Goal: Obtain resource: Obtain resource

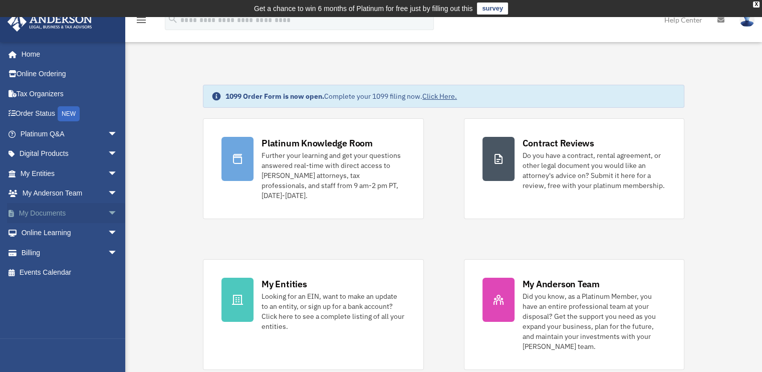
click at [108, 214] on span "arrow_drop_down" at bounding box center [118, 213] width 20 height 21
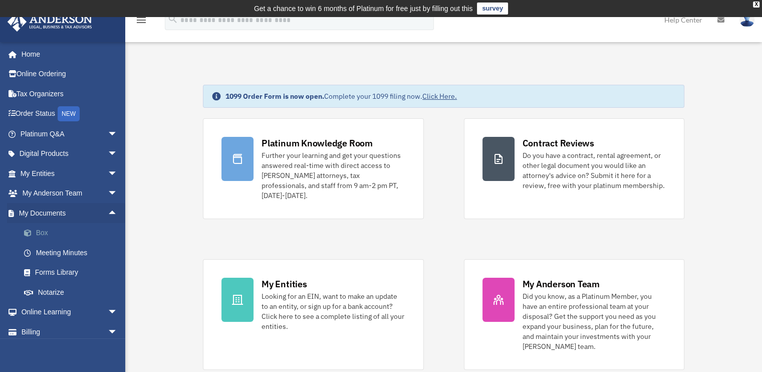
click at [42, 230] on link "Box" at bounding box center [73, 233] width 119 height 20
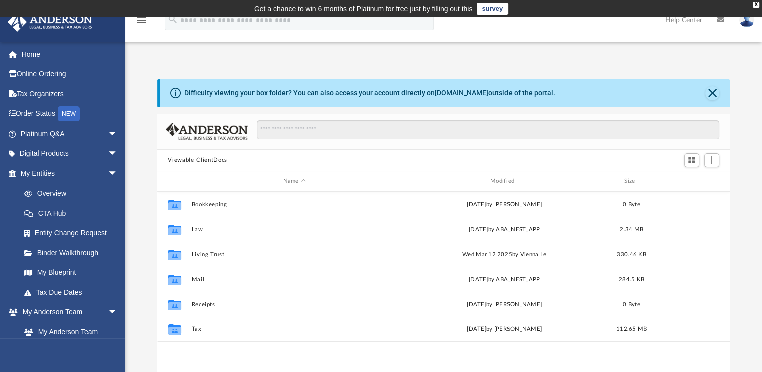
scroll to position [220, 565]
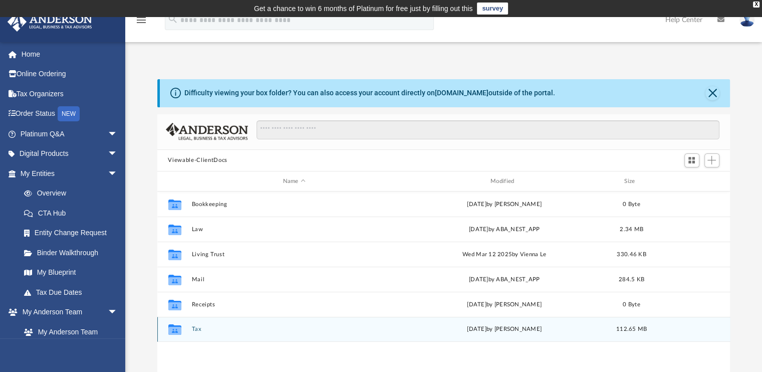
click at [196, 327] on button "Tax" at bounding box center [293, 329] width 205 height 7
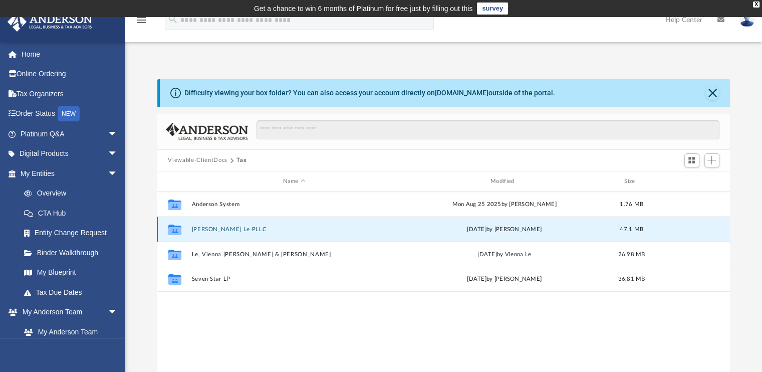
click at [215, 228] on button "Edward K. Le PLLC" at bounding box center [293, 229] width 205 height 7
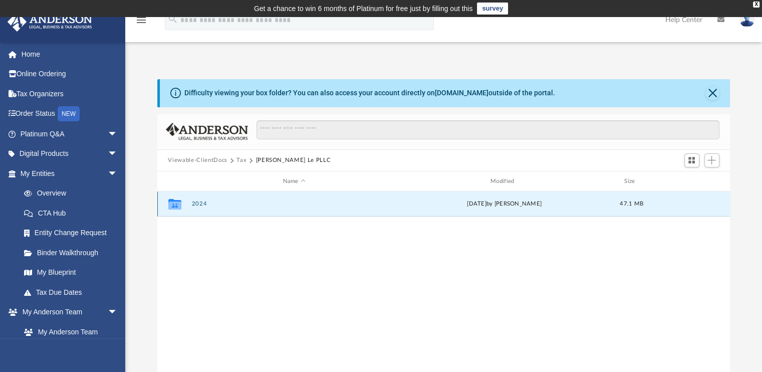
click at [196, 202] on button "2024" at bounding box center [293, 204] width 205 height 7
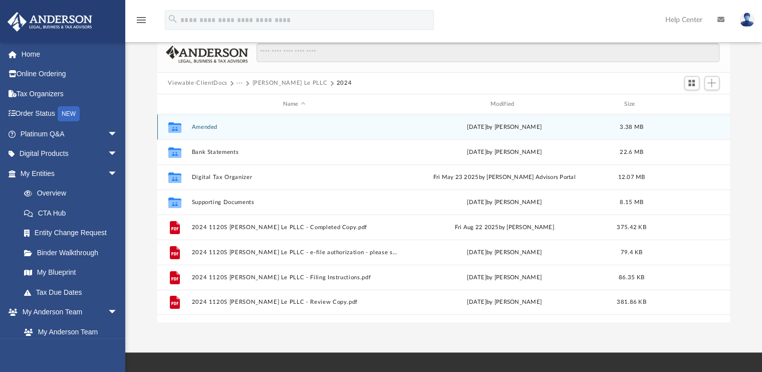
scroll to position [81, 0]
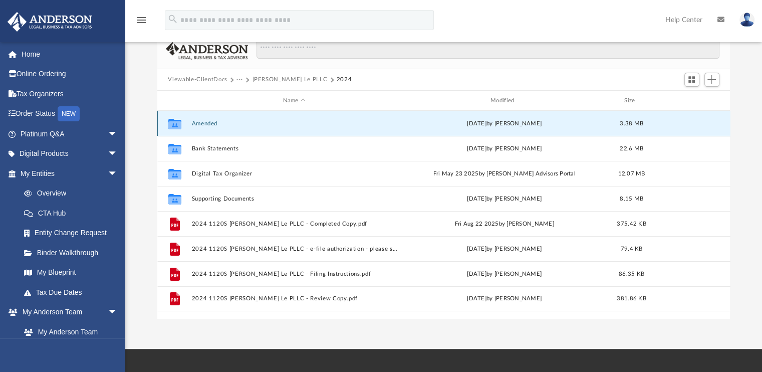
click at [198, 123] on button "Amended" at bounding box center [293, 123] width 205 height 7
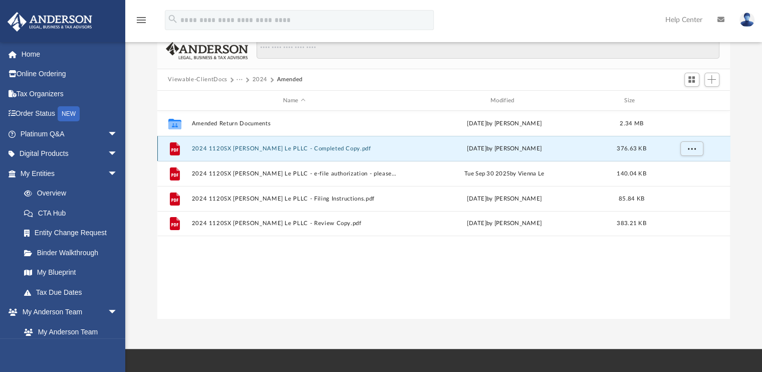
click at [223, 150] on button "2024 1120SX [PERSON_NAME] Le PLLC - Completed Copy.pdf" at bounding box center [293, 148] width 205 height 7
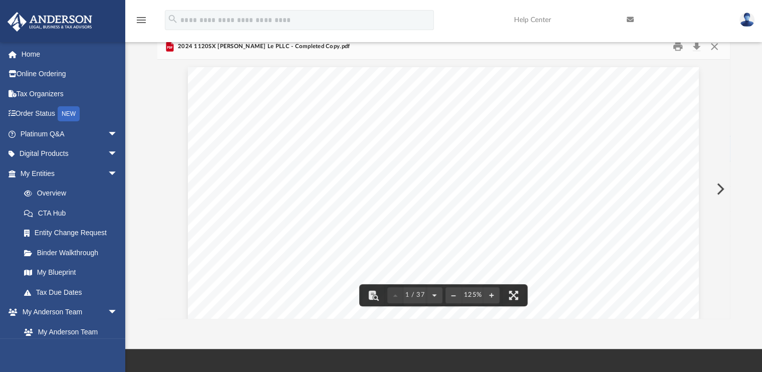
click at [721, 188] on button "Preview" at bounding box center [719, 189] width 22 height 28
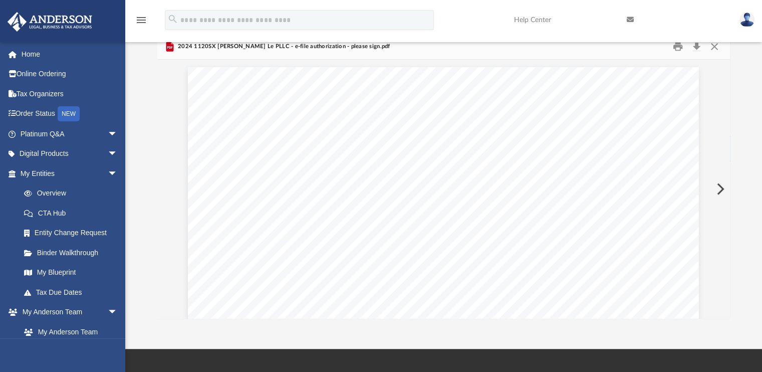
click at [721, 188] on button "Preview" at bounding box center [719, 189] width 22 height 28
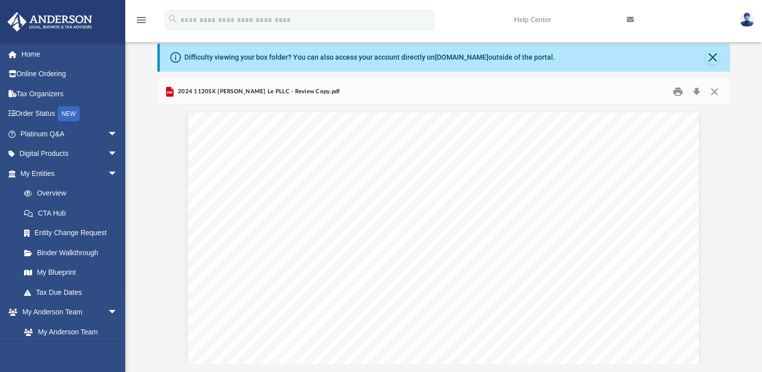
scroll to position [34, 0]
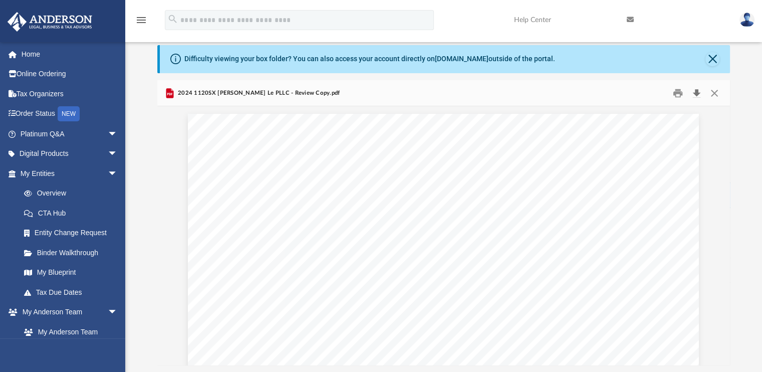
click at [696, 94] on button "Download" at bounding box center [697, 93] width 18 height 16
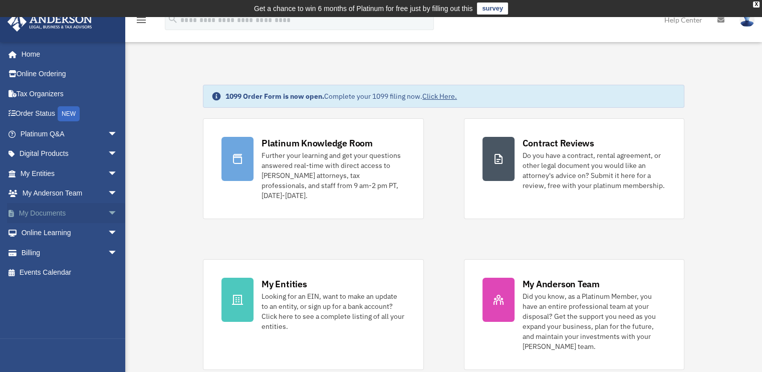
click at [108, 210] on span "arrow_drop_down" at bounding box center [118, 213] width 20 height 21
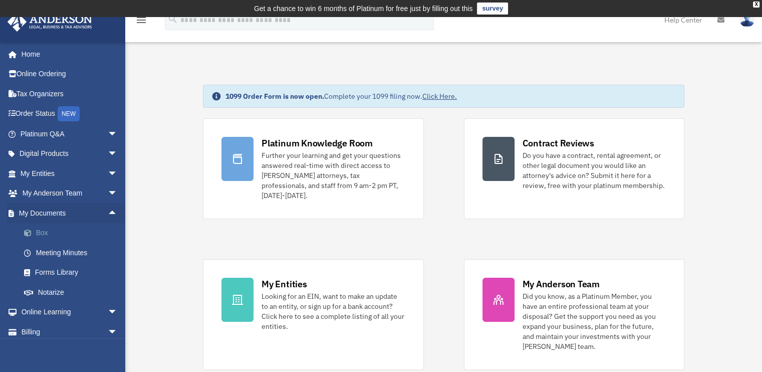
click at [41, 234] on link "Box" at bounding box center [73, 233] width 119 height 20
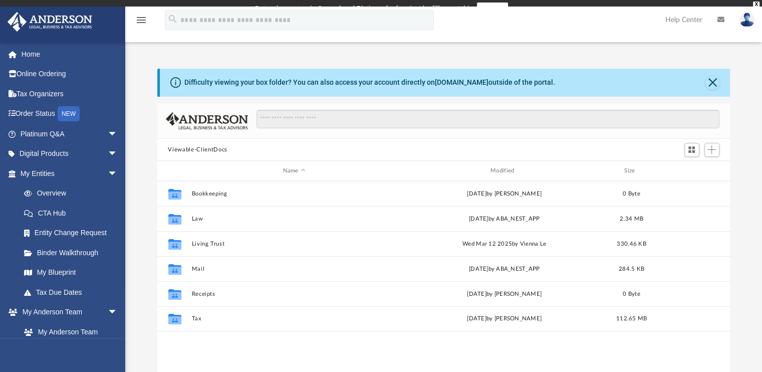
scroll to position [220, 565]
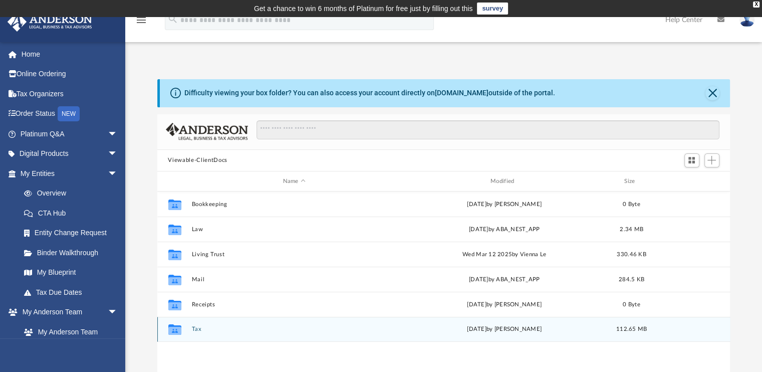
click at [194, 330] on button "Tax" at bounding box center [293, 329] width 205 height 7
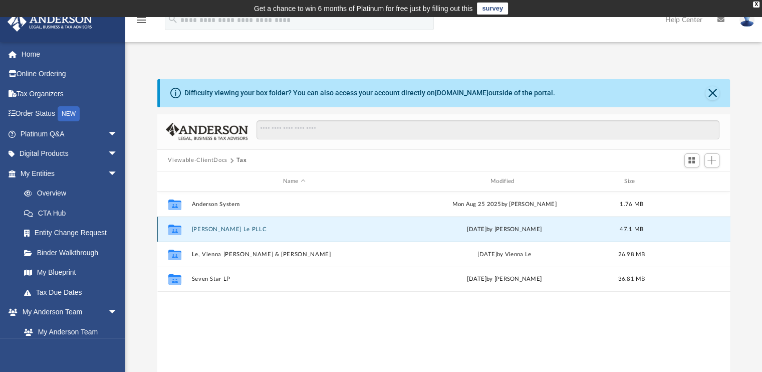
click at [201, 226] on button "[PERSON_NAME] Le PLLC" at bounding box center [293, 229] width 205 height 7
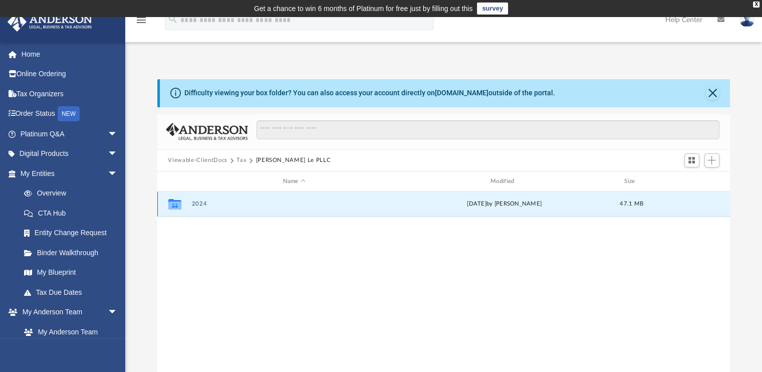
click at [200, 204] on button "2024" at bounding box center [293, 204] width 205 height 7
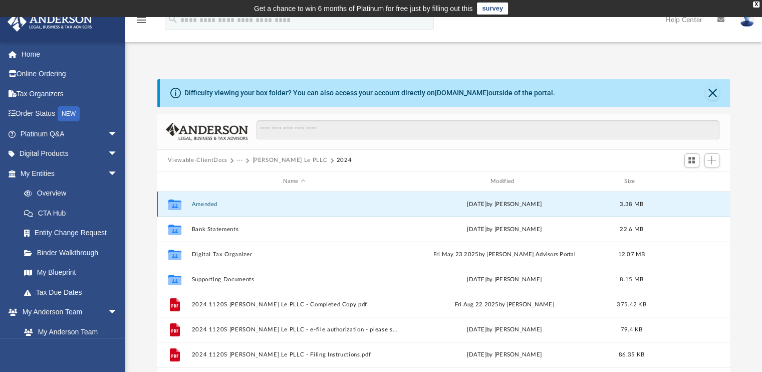
click at [200, 204] on button "Amended" at bounding box center [293, 204] width 205 height 7
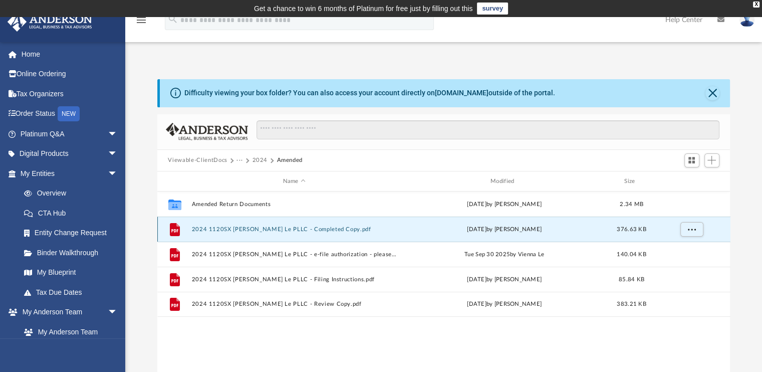
click at [207, 230] on button "2024 1120SX Edward K. Le PLLC - Completed Copy.pdf" at bounding box center [293, 229] width 205 height 7
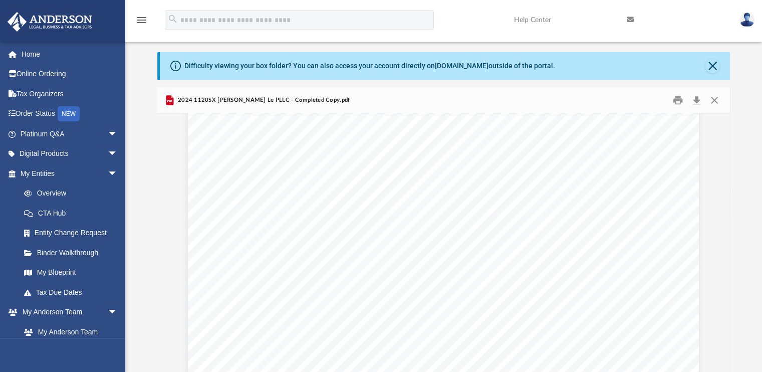
scroll to position [3828, 0]
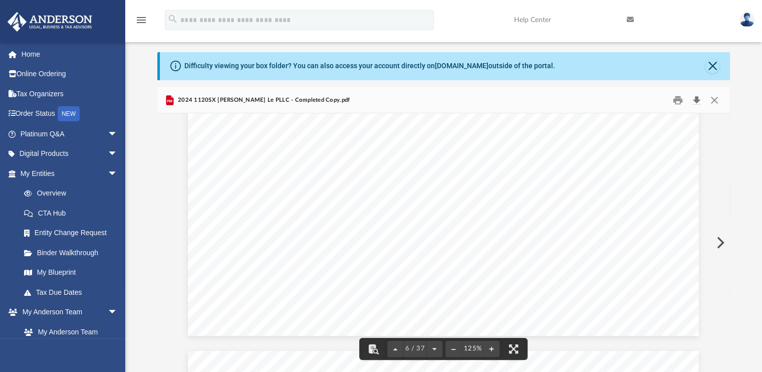
click at [697, 96] on button "Download" at bounding box center [697, 100] width 18 height 16
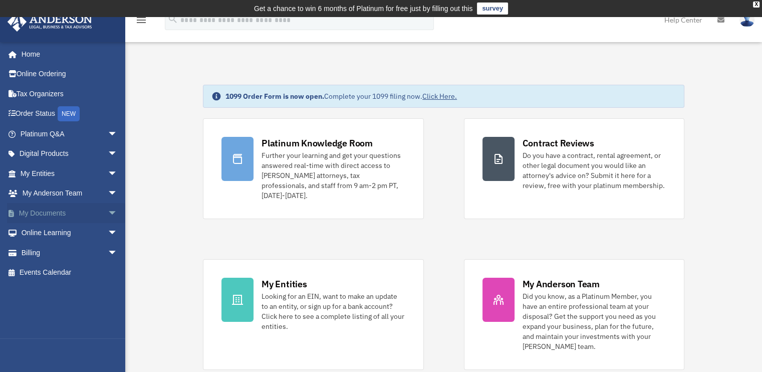
click at [53, 214] on link "My Documents arrow_drop_down" at bounding box center [70, 213] width 126 height 20
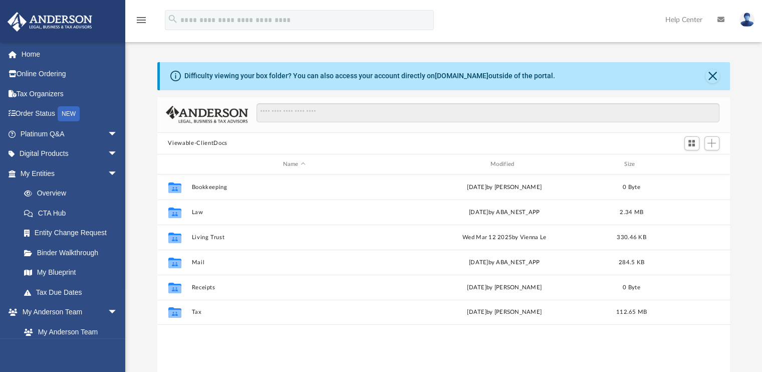
scroll to position [220, 565]
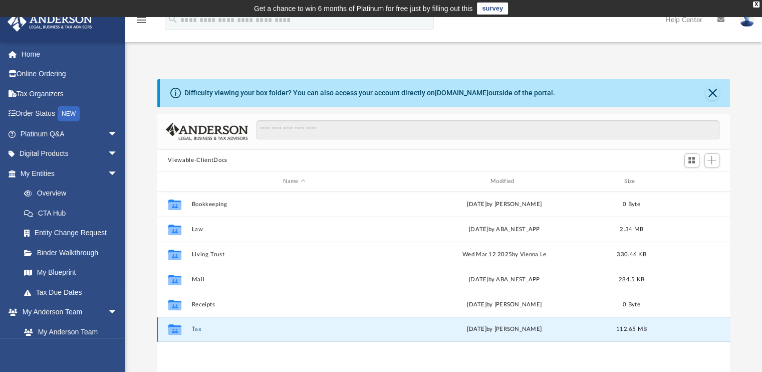
click at [195, 330] on button "Tax" at bounding box center [293, 329] width 205 height 7
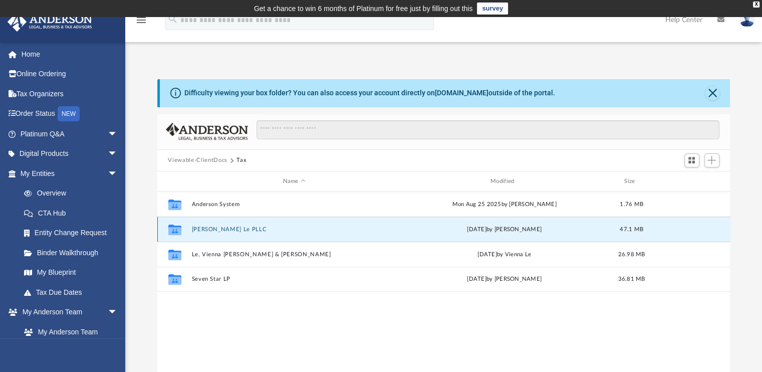
click at [209, 230] on button "[PERSON_NAME] Le PLLC" at bounding box center [293, 229] width 205 height 7
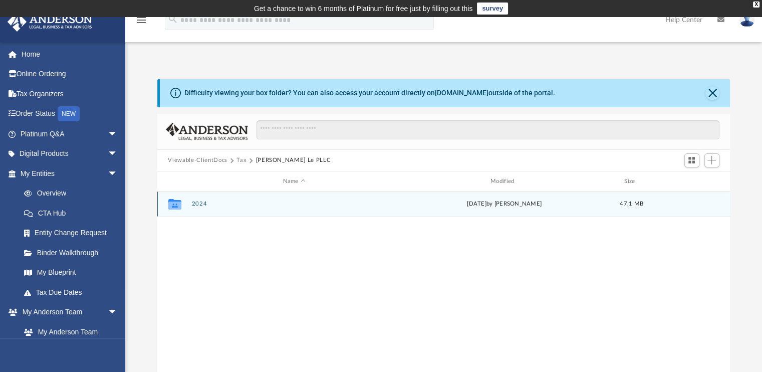
click at [199, 206] on button "2024" at bounding box center [293, 204] width 205 height 7
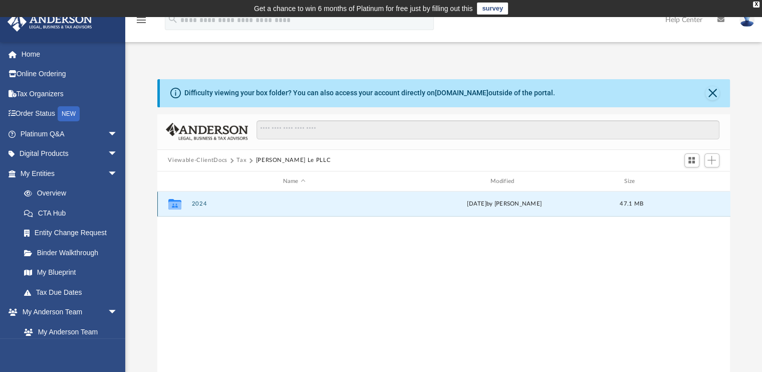
click at [199, 206] on button "2024" at bounding box center [293, 204] width 205 height 7
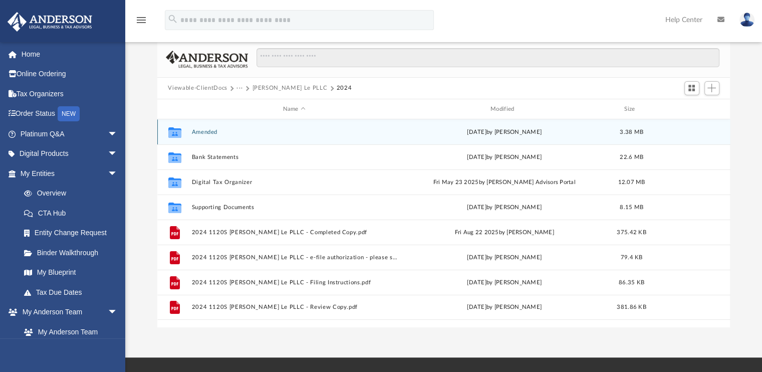
scroll to position [72, 0]
click at [204, 129] on button "Amended" at bounding box center [293, 132] width 205 height 7
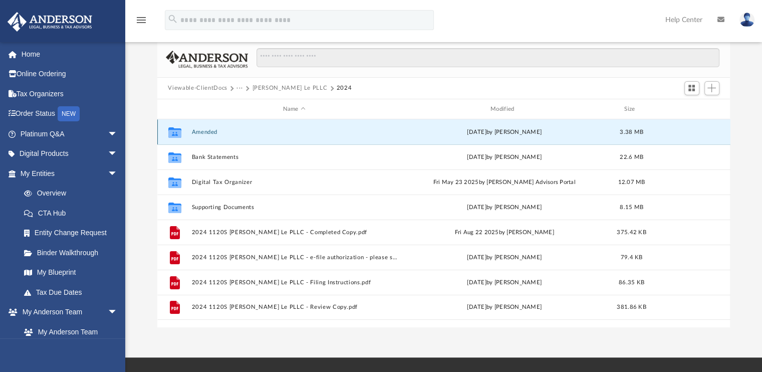
click at [204, 129] on button "Amended" at bounding box center [293, 132] width 205 height 7
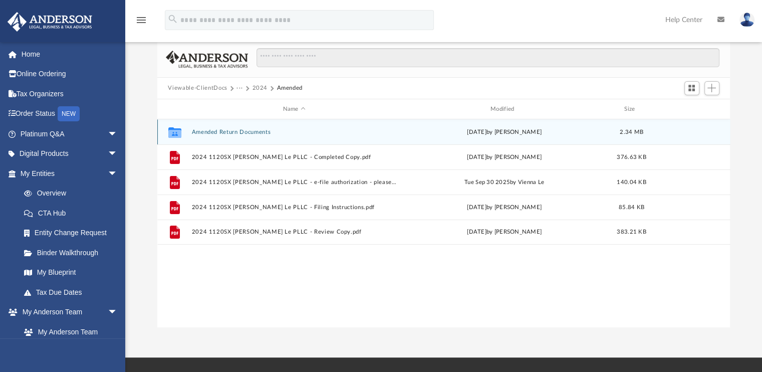
click at [213, 130] on button "Amended Return Documents" at bounding box center [293, 132] width 205 height 7
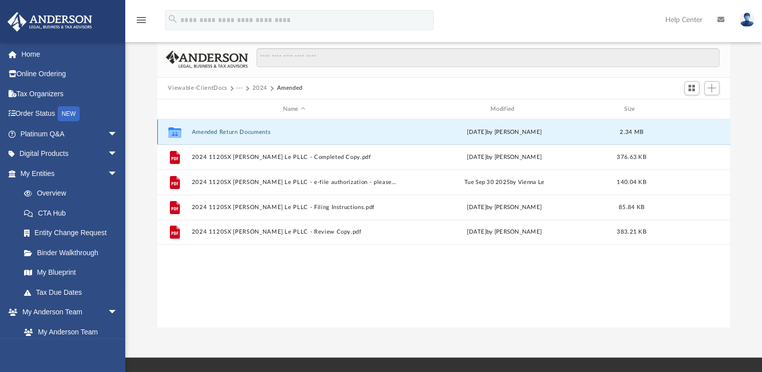
click at [213, 130] on button "Amended Return Documents" at bounding box center [293, 132] width 205 height 7
